Goal: Task Accomplishment & Management: Use online tool/utility

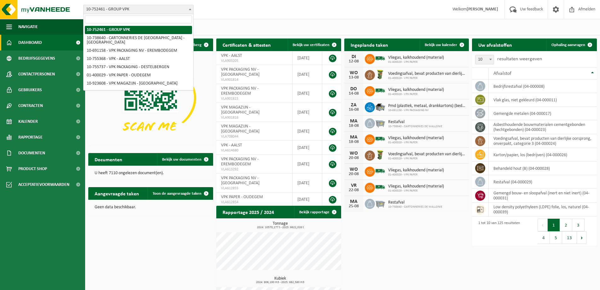
click at [133, 11] on span "10-752461 - GROUP VPK" at bounding box center [139, 9] width 110 height 9
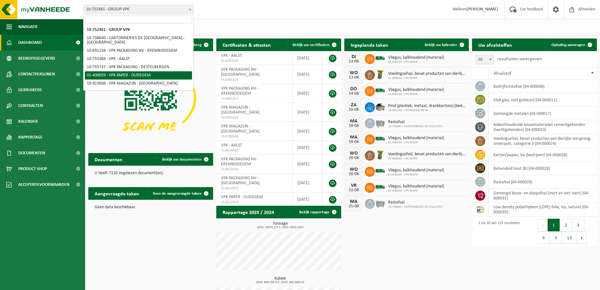
select select "948"
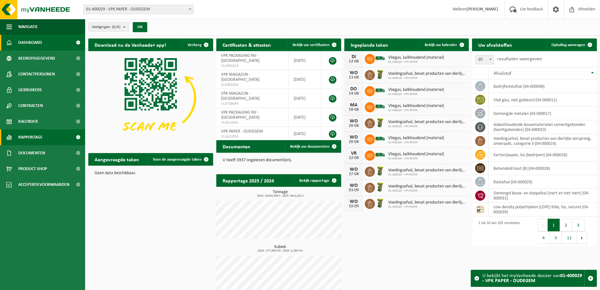
click at [26, 140] on span "Rapportage" at bounding box center [30, 137] width 24 height 16
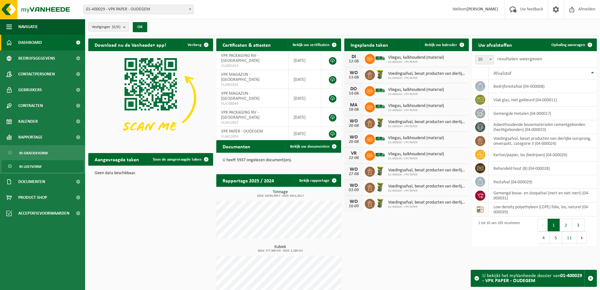
click at [26, 165] on span "In lijstvorm" at bounding box center [30, 167] width 22 height 12
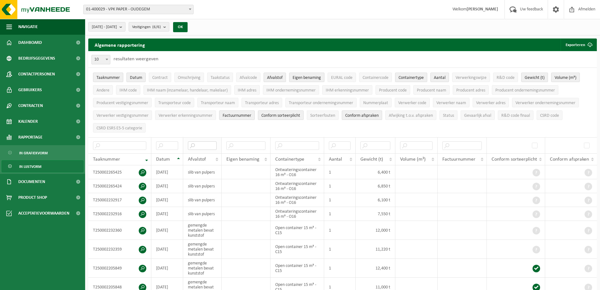
click at [201, 144] on input "text" at bounding box center [202, 145] width 29 height 9
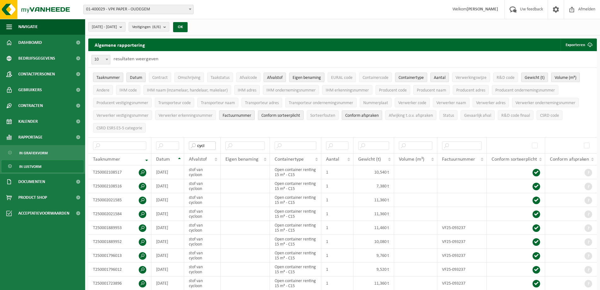
type input "cycl"
click at [426, 80] on button "Containertype" at bounding box center [411, 77] width 32 height 9
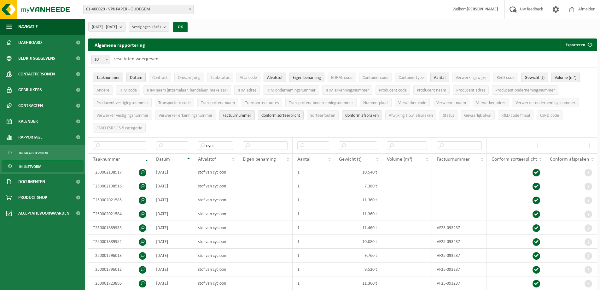
click at [441, 79] on span "Aantal" at bounding box center [440, 77] width 12 height 5
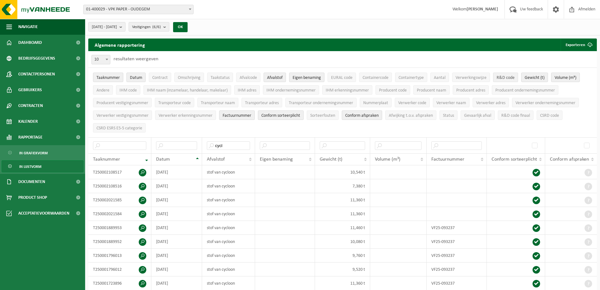
click at [507, 74] on button "R&D code" at bounding box center [505, 77] width 25 height 9
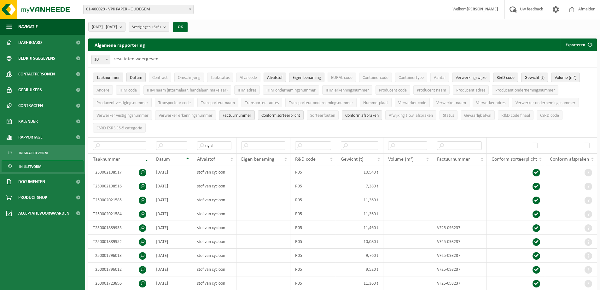
click at [479, 77] on span "Verwerkingswijze" at bounding box center [471, 77] width 31 height 5
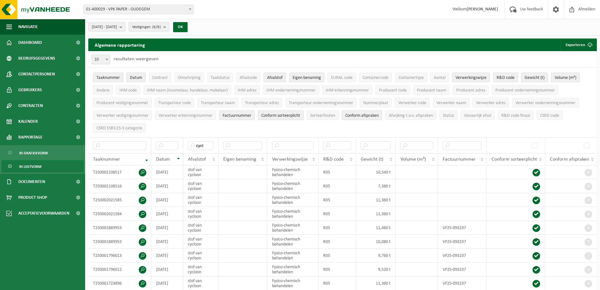
click at [567, 77] on span "Volume (m³)" at bounding box center [566, 77] width 22 height 5
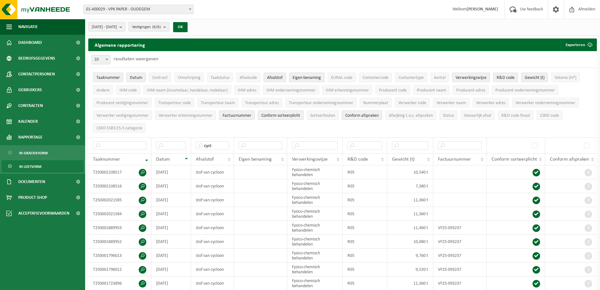
click at [303, 78] on span "Eigen benaming" at bounding box center [307, 77] width 28 height 5
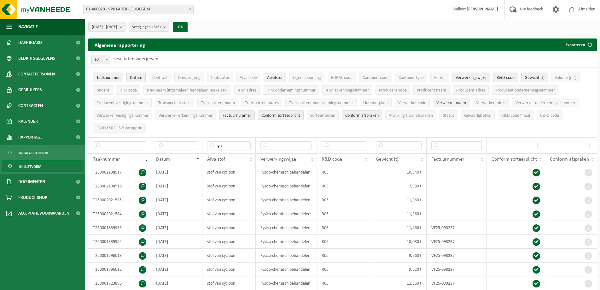
click at [457, 98] on button "Verwerker naam" at bounding box center [451, 102] width 37 height 9
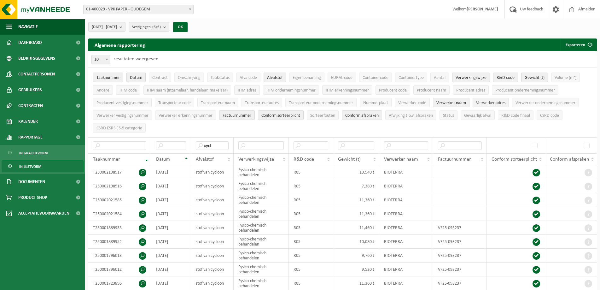
click at [493, 103] on span "Verwerker adres" at bounding box center [490, 103] width 29 height 5
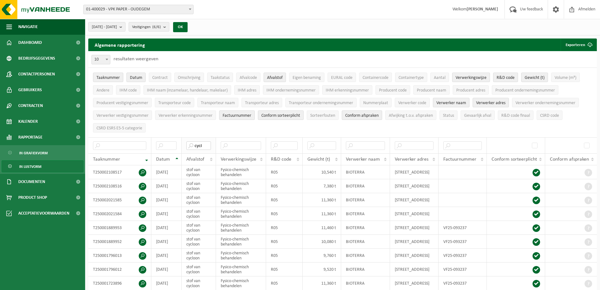
drag, startPoint x: 205, startPoint y: 145, endPoint x: 191, endPoint y: 145, distance: 14.2
click at [191, 145] on input "cycl" at bounding box center [198, 145] width 24 height 9
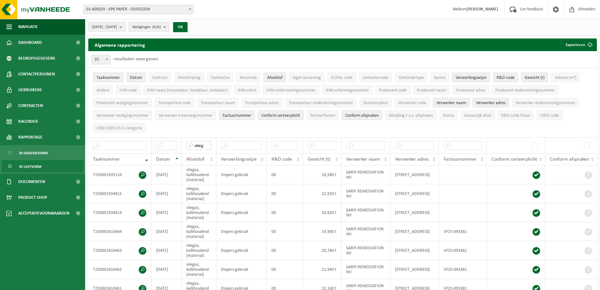
drag, startPoint x: 203, startPoint y: 143, endPoint x: 178, endPoint y: 145, distance: 24.7
click at [178, 145] on tr "vlieg" at bounding box center [342, 145] width 509 height 16
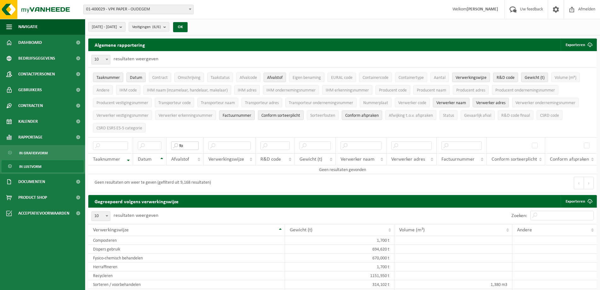
type input "f"
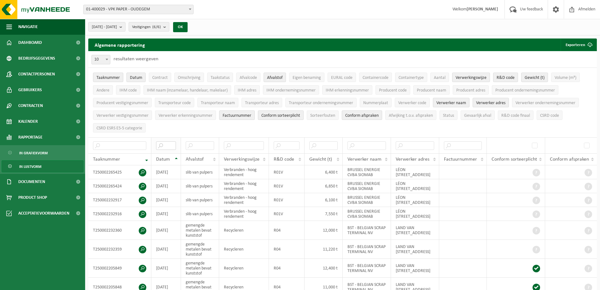
click at [166, 146] on input "text" at bounding box center [166, 145] width 20 height 9
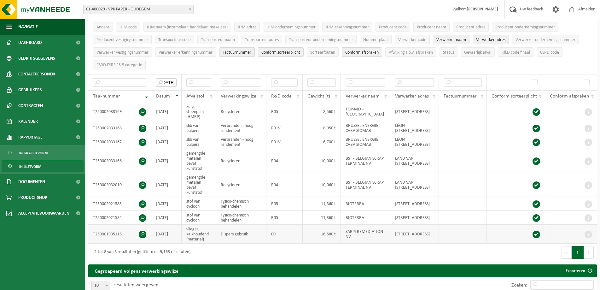
scroll to position [95, 0]
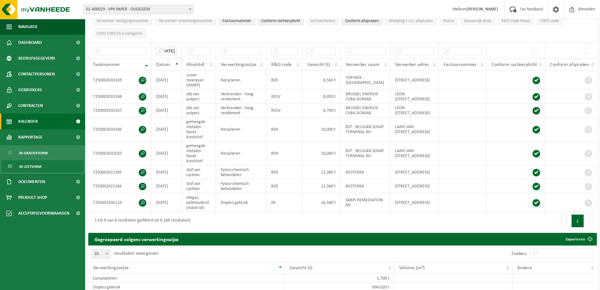
type input "[DATE]"
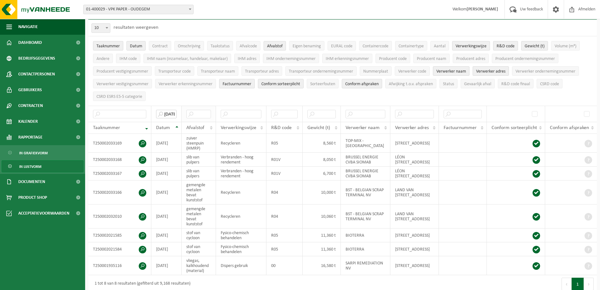
scroll to position [0, 11]
drag, startPoint x: 163, startPoint y: 112, endPoint x: 197, endPoint y: 112, distance: 33.4
click at [197, 112] on tr "[DATE]" at bounding box center [342, 114] width 509 height 16
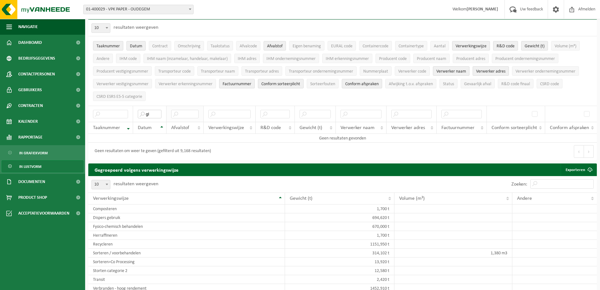
type input "g"
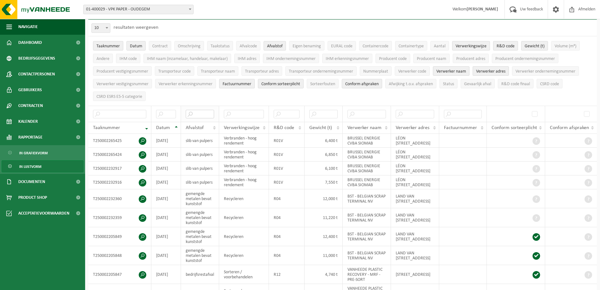
click at [192, 110] on input "text" at bounding box center [200, 114] width 28 height 9
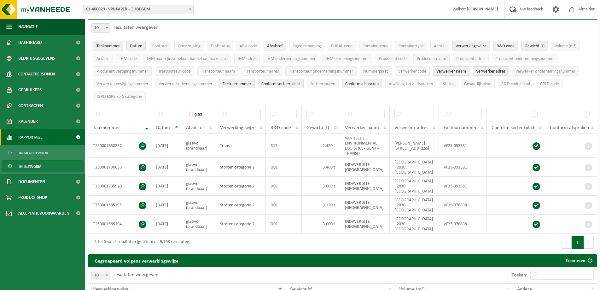
type input "glas"
